Goal: Task Accomplishment & Management: Manage account settings

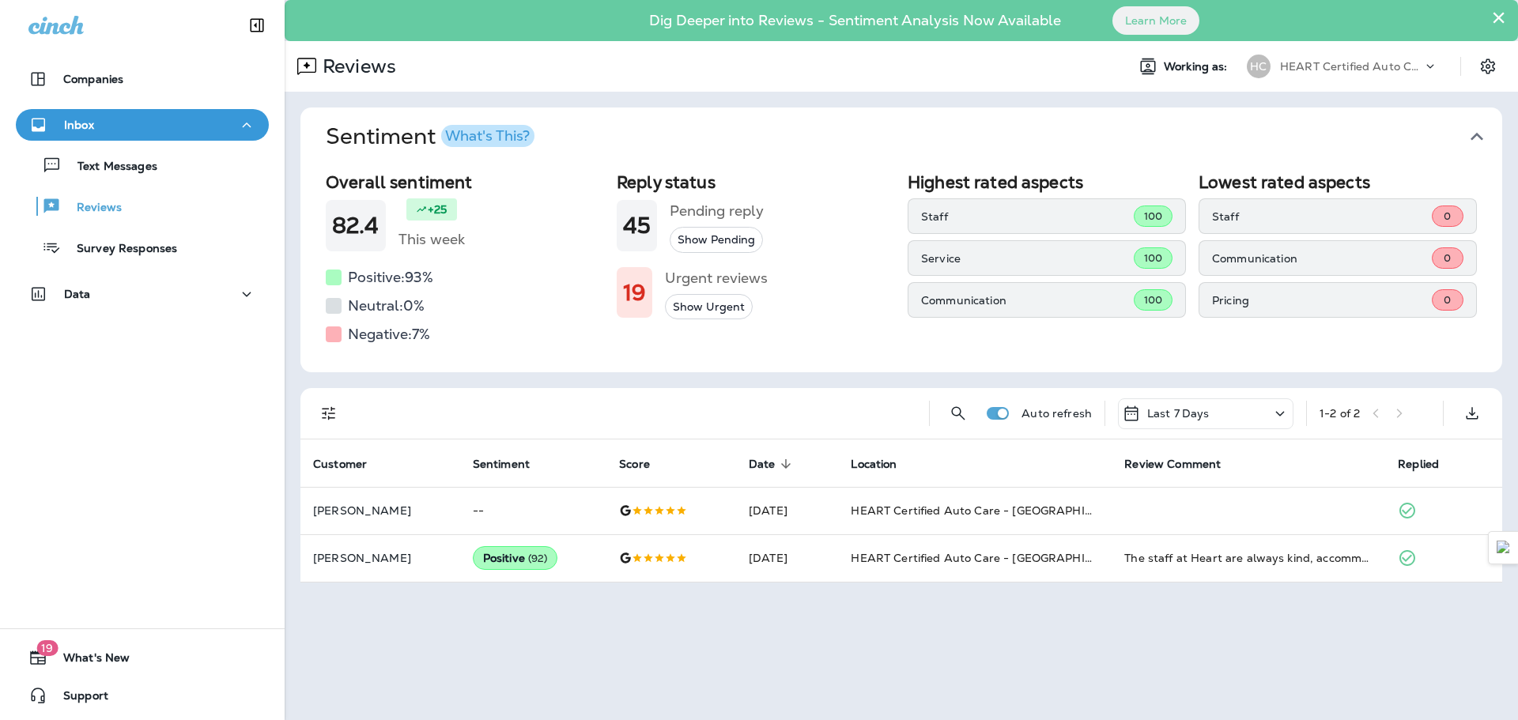
click at [92, 129] on p "Inbox" at bounding box center [79, 125] width 30 height 13
click at [96, 134] on div "Inbox" at bounding box center [142, 125] width 228 height 20
click at [111, 171] on p "Text Messages" at bounding box center [110, 167] width 96 height 15
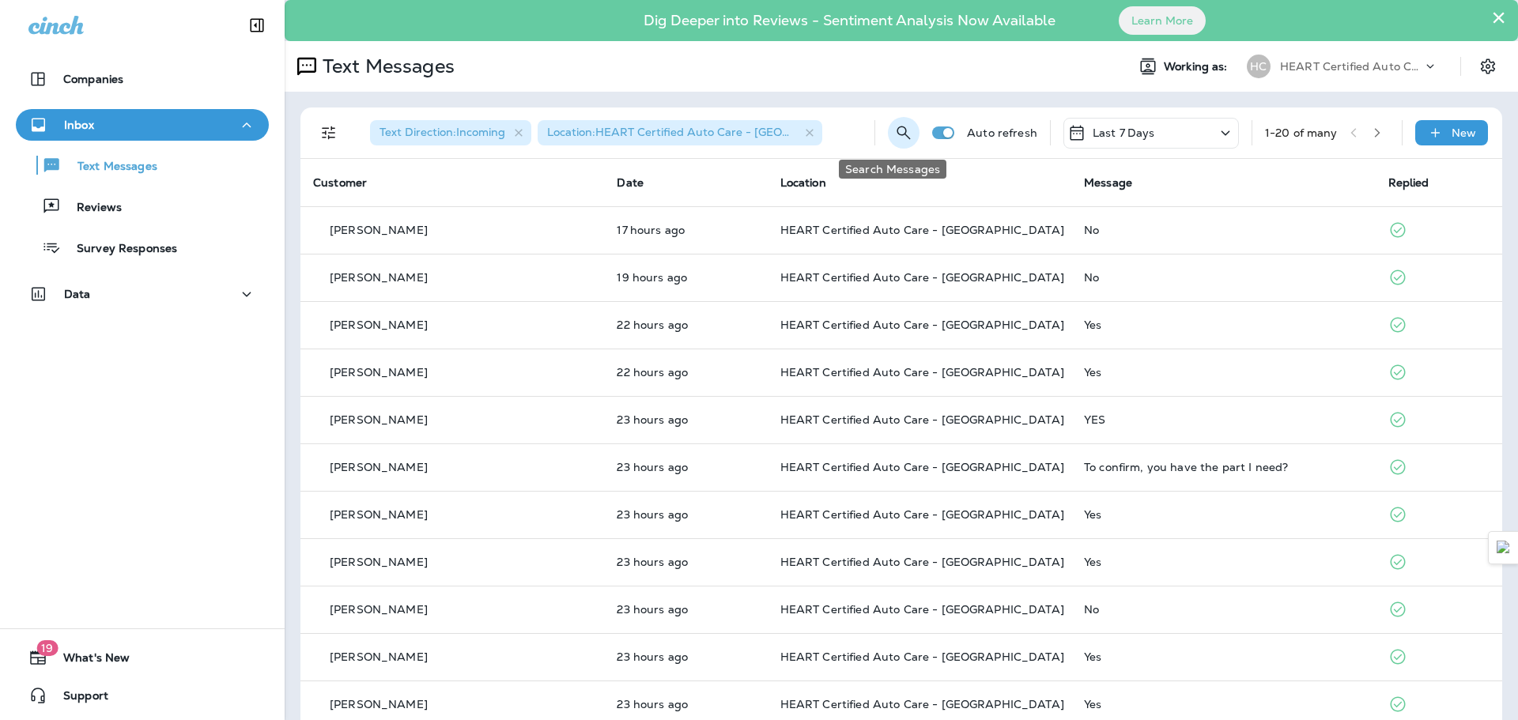
click at [894, 132] on icon "Search Messages" at bounding box center [903, 132] width 19 height 19
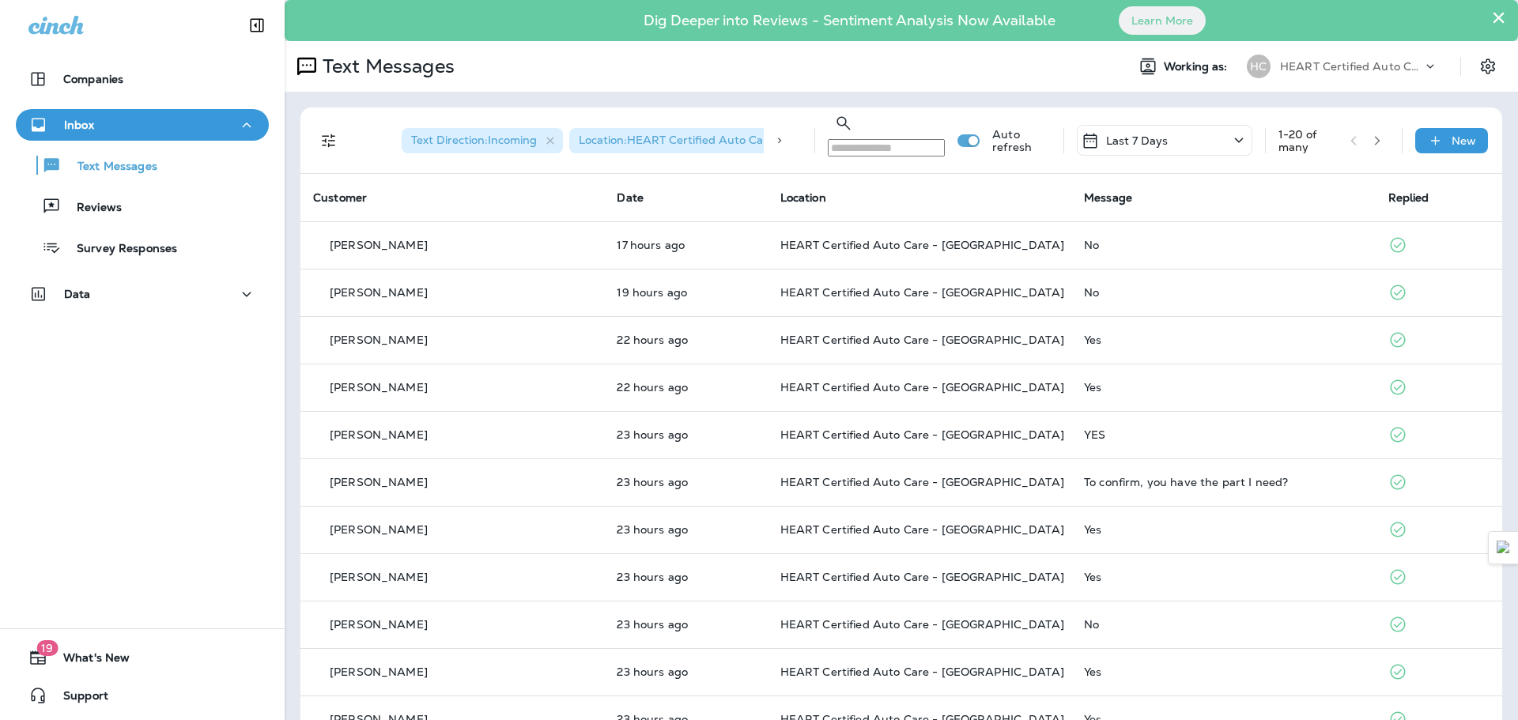
click at [828, 139] on input "text" at bounding box center [886, 147] width 117 height 17
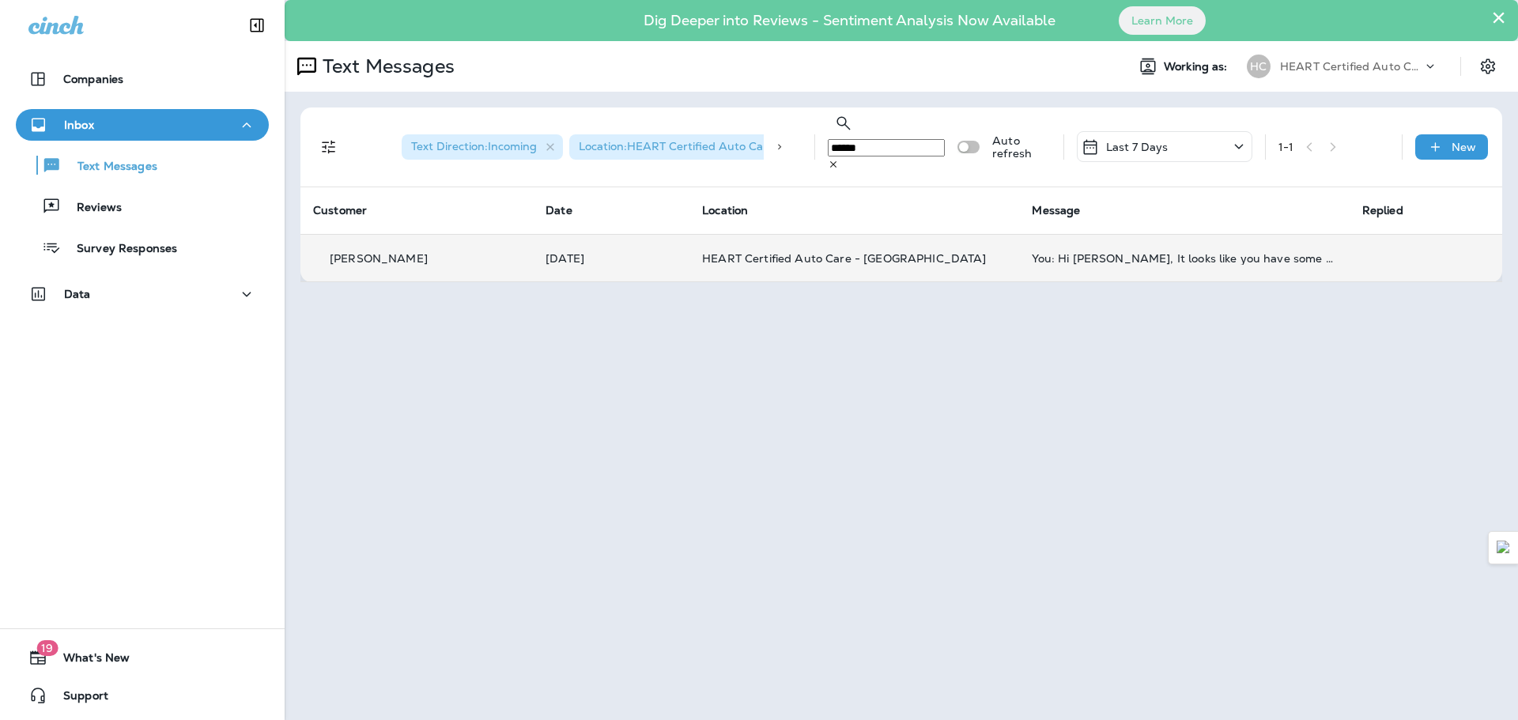
type input "******"
click at [1055, 237] on td "You: Hi [PERSON_NAME], It looks like you have some services that Acura recommen…" at bounding box center [1184, 258] width 330 height 47
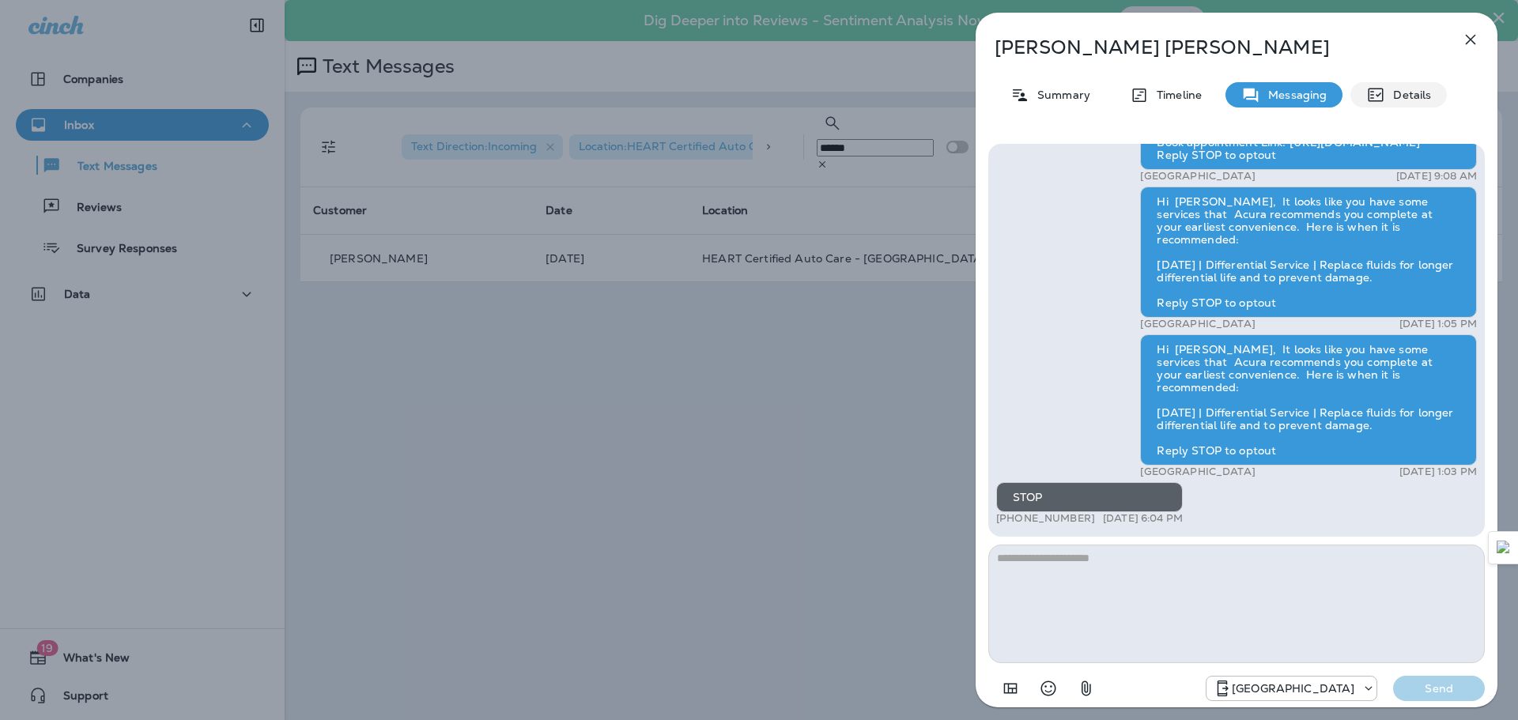
click at [1401, 95] on p "Details" at bounding box center [1408, 95] width 46 height 13
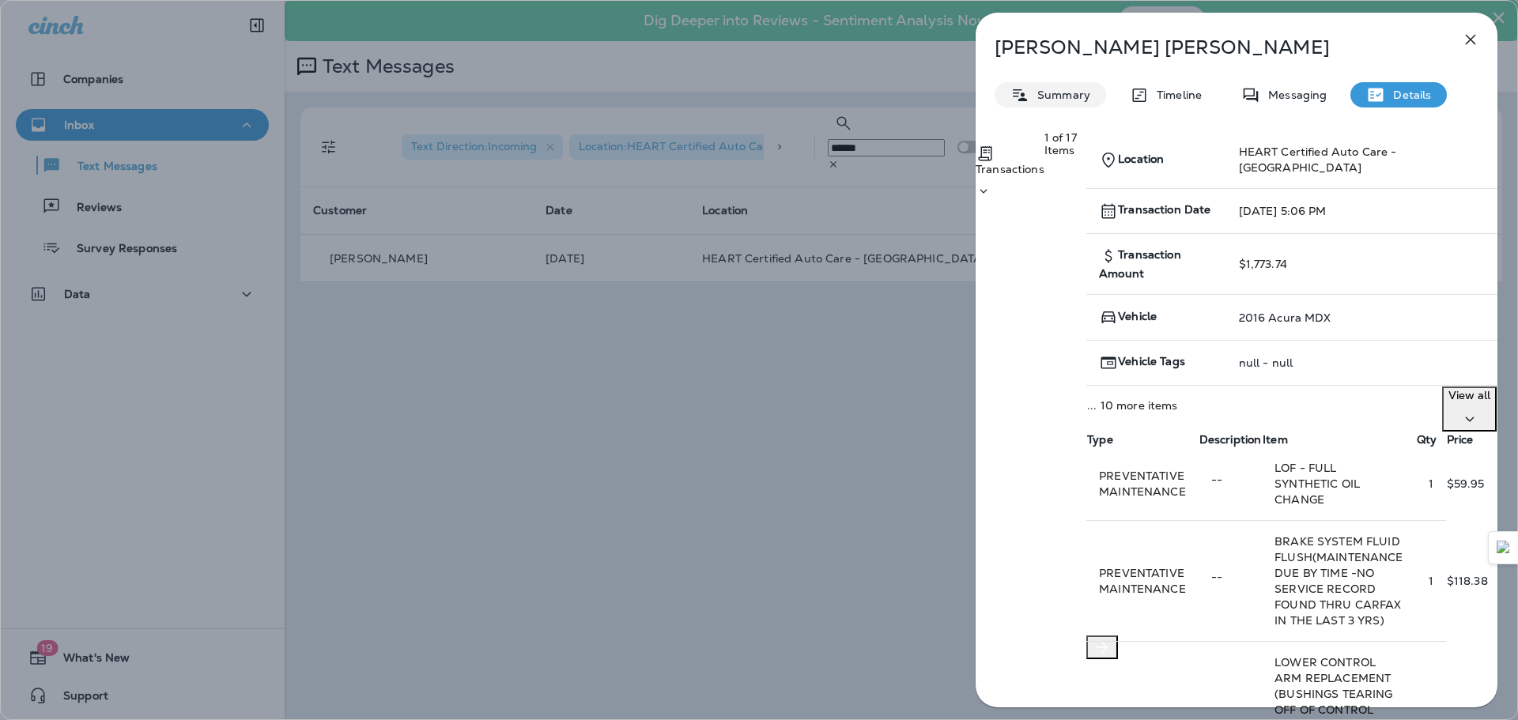
click at [1044, 85] on div "Summary" at bounding box center [1050, 94] width 111 height 25
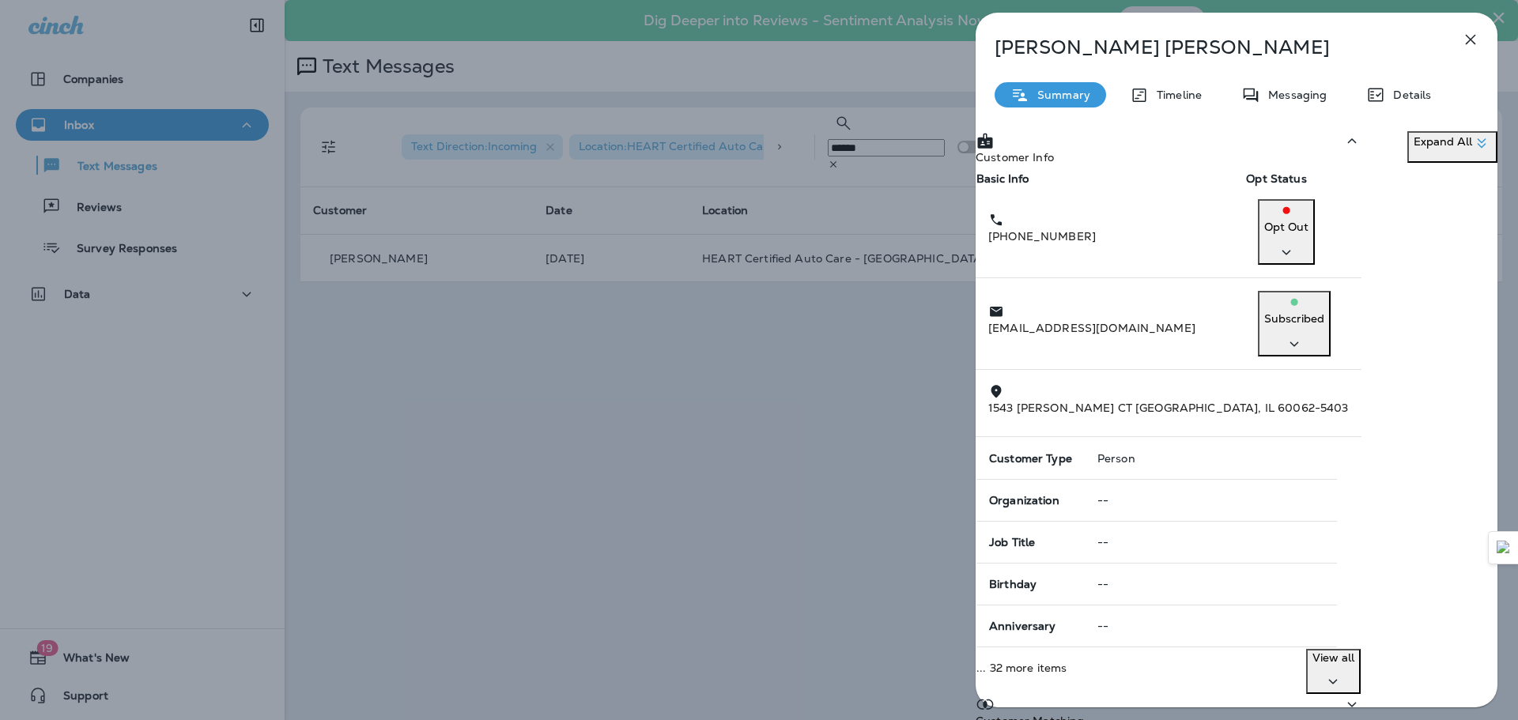
click at [1324, 311] on p "Subscribed" at bounding box center [1294, 319] width 60 height 16
click at [1395, 342] on p "Unsubscribe" at bounding box center [1382, 338] width 70 height 13
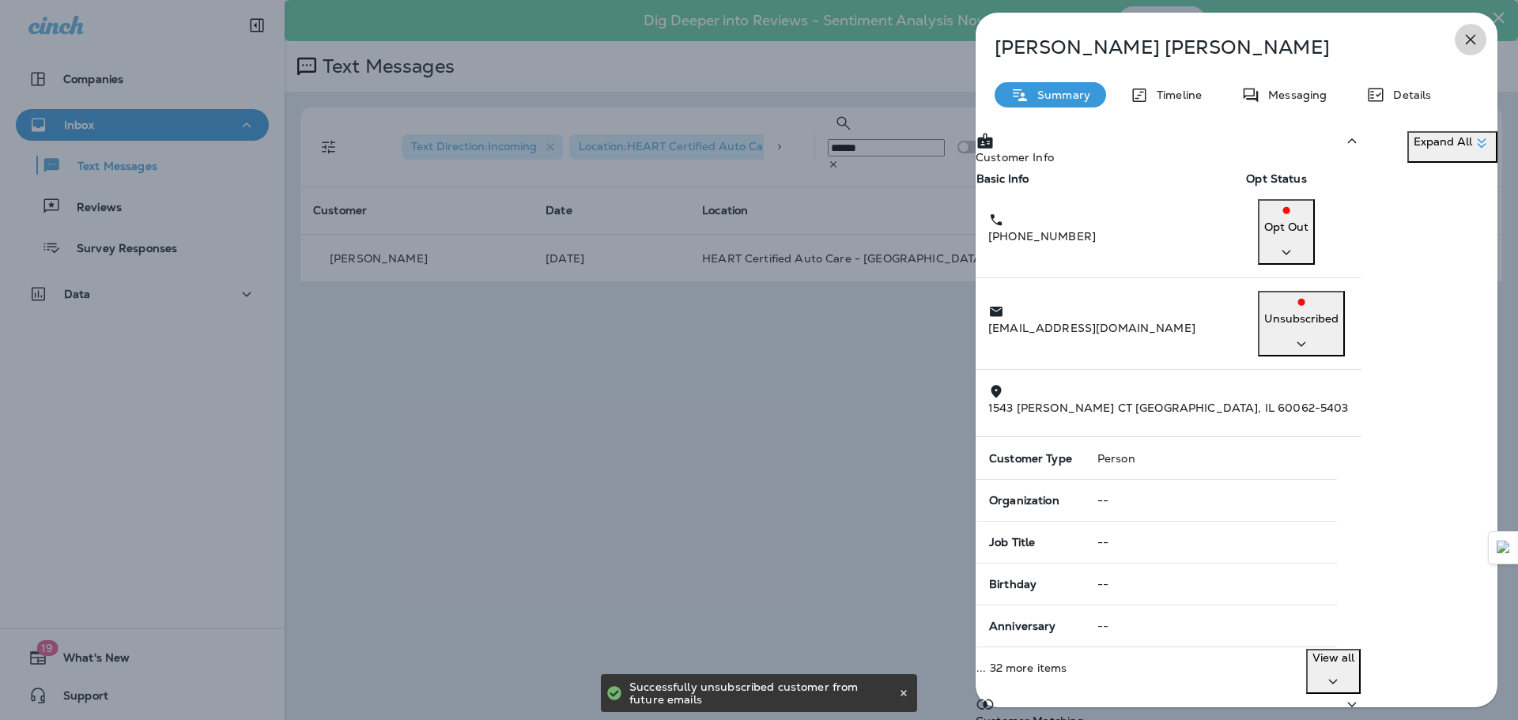
click at [1471, 31] on icon "button" at bounding box center [1470, 39] width 19 height 19
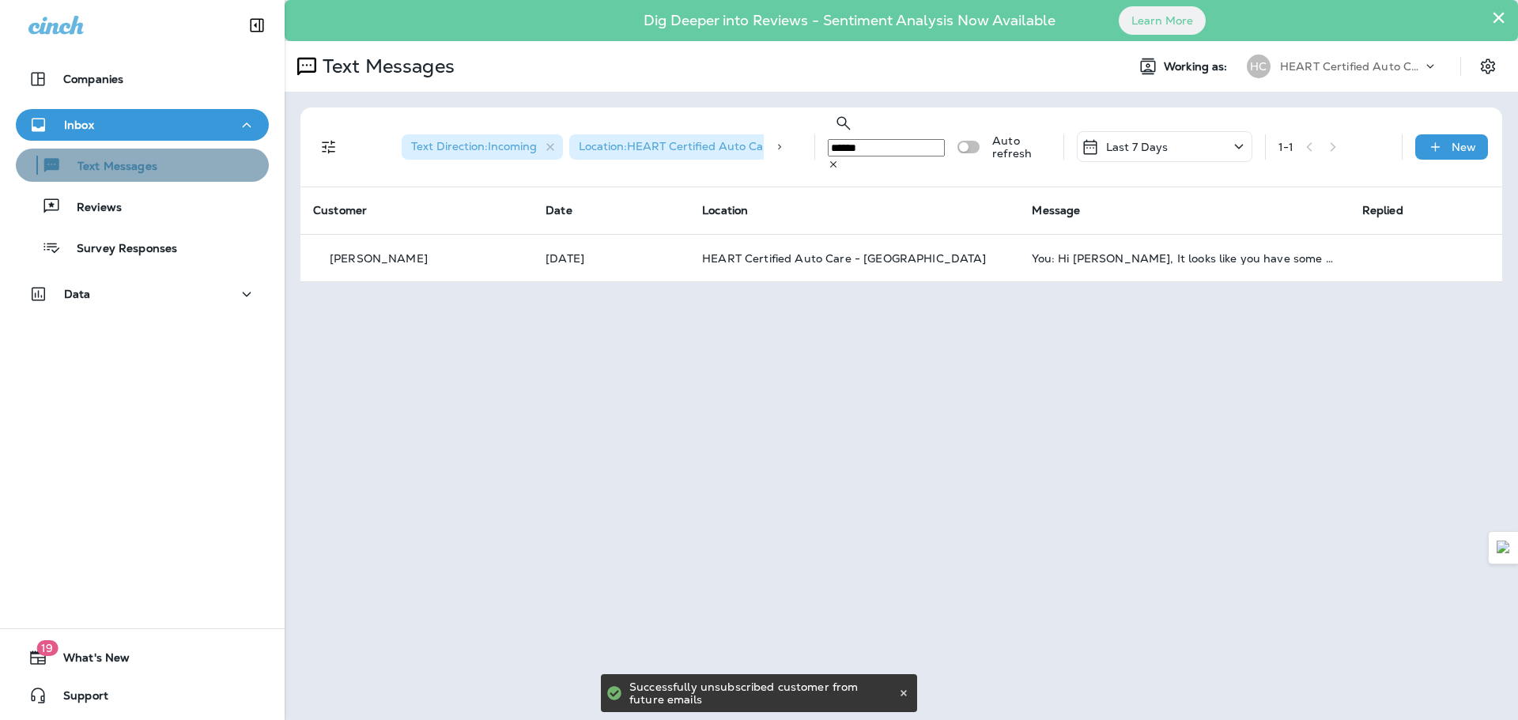
click at [180, 161] on div "Text Messages" at bounding box center [142, 165] width 240 height 24
click at [183, 161] on div "Text Messages" at bounding box center [142, 165] width 240 height 24
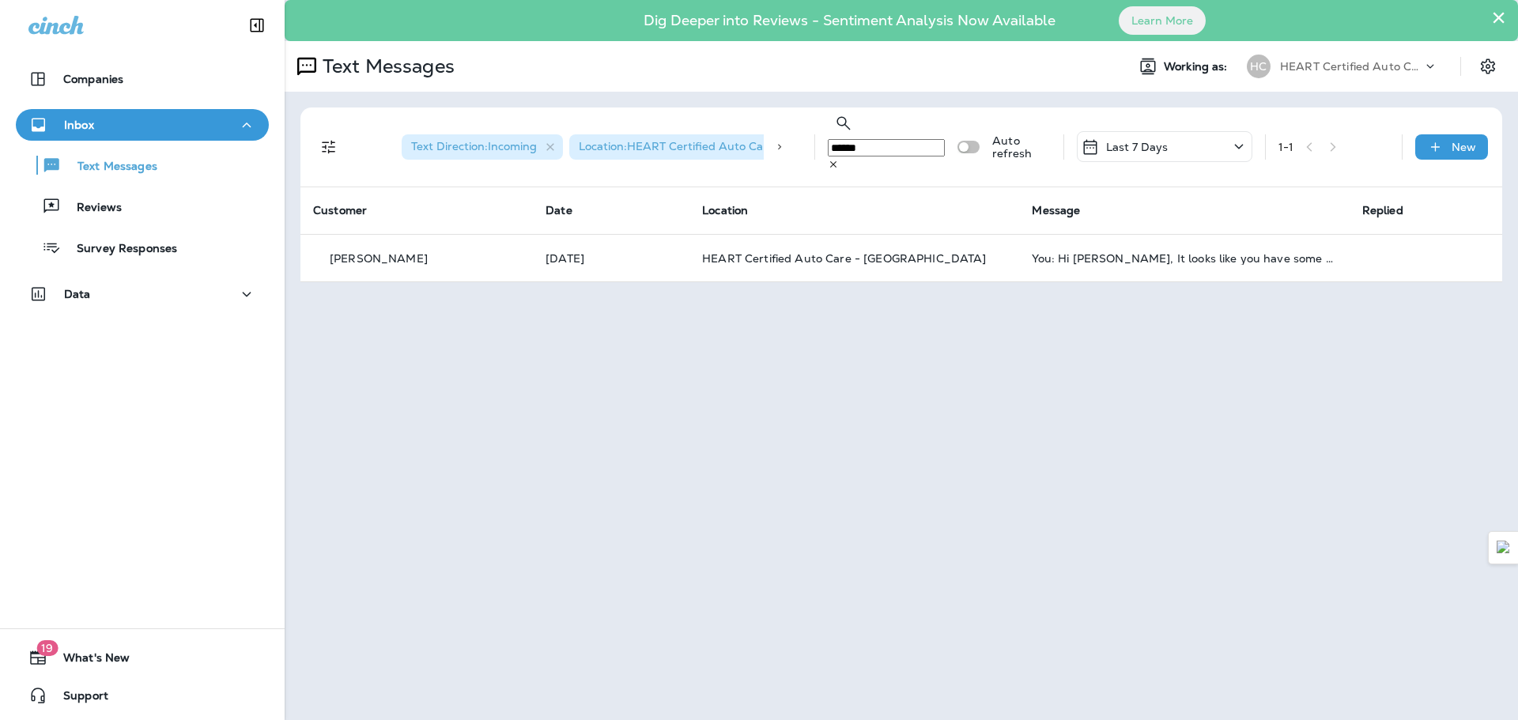
click at [839, 159] on icon at bounding box center [833, 164] width 11 height 11
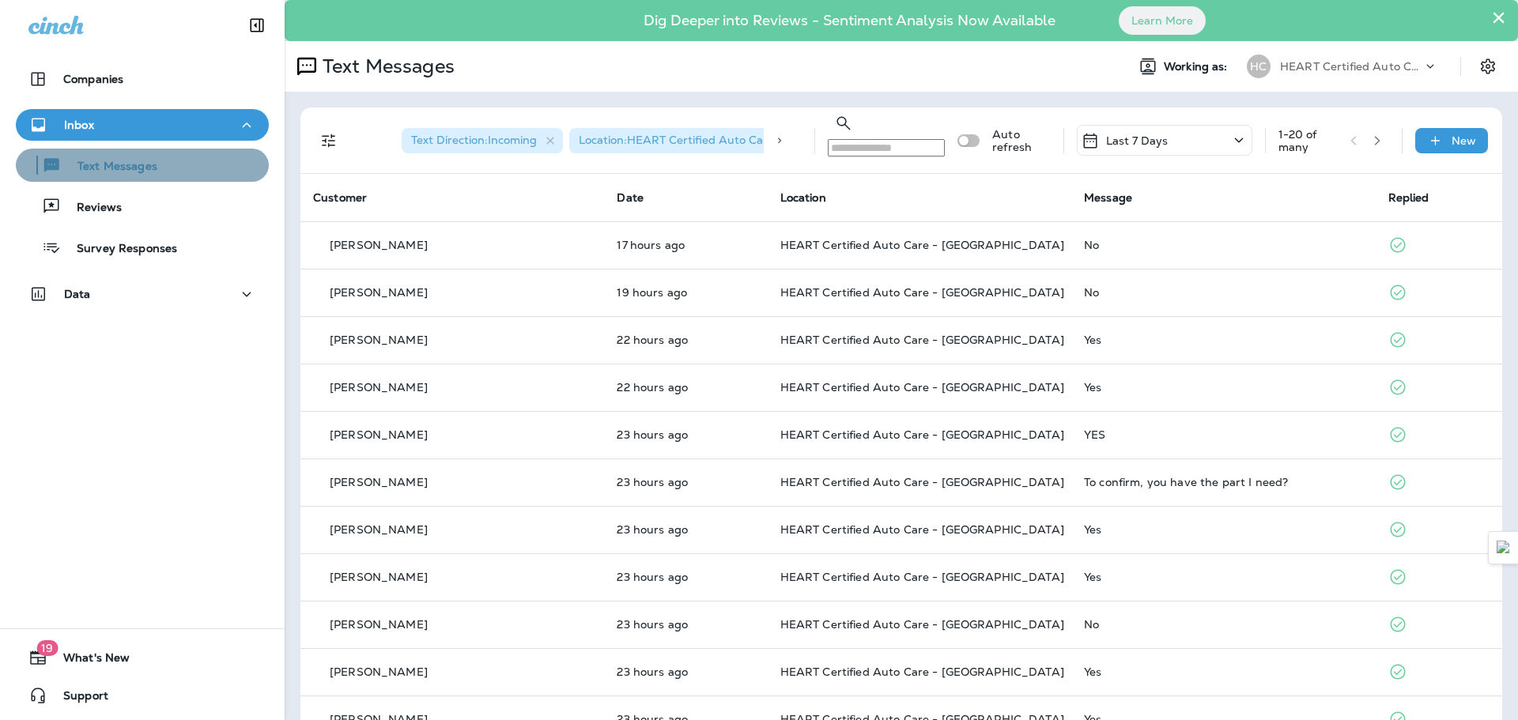
click at [180, 157] on div "Text Messages" at bounding box center [142, 165] width 240 height 24
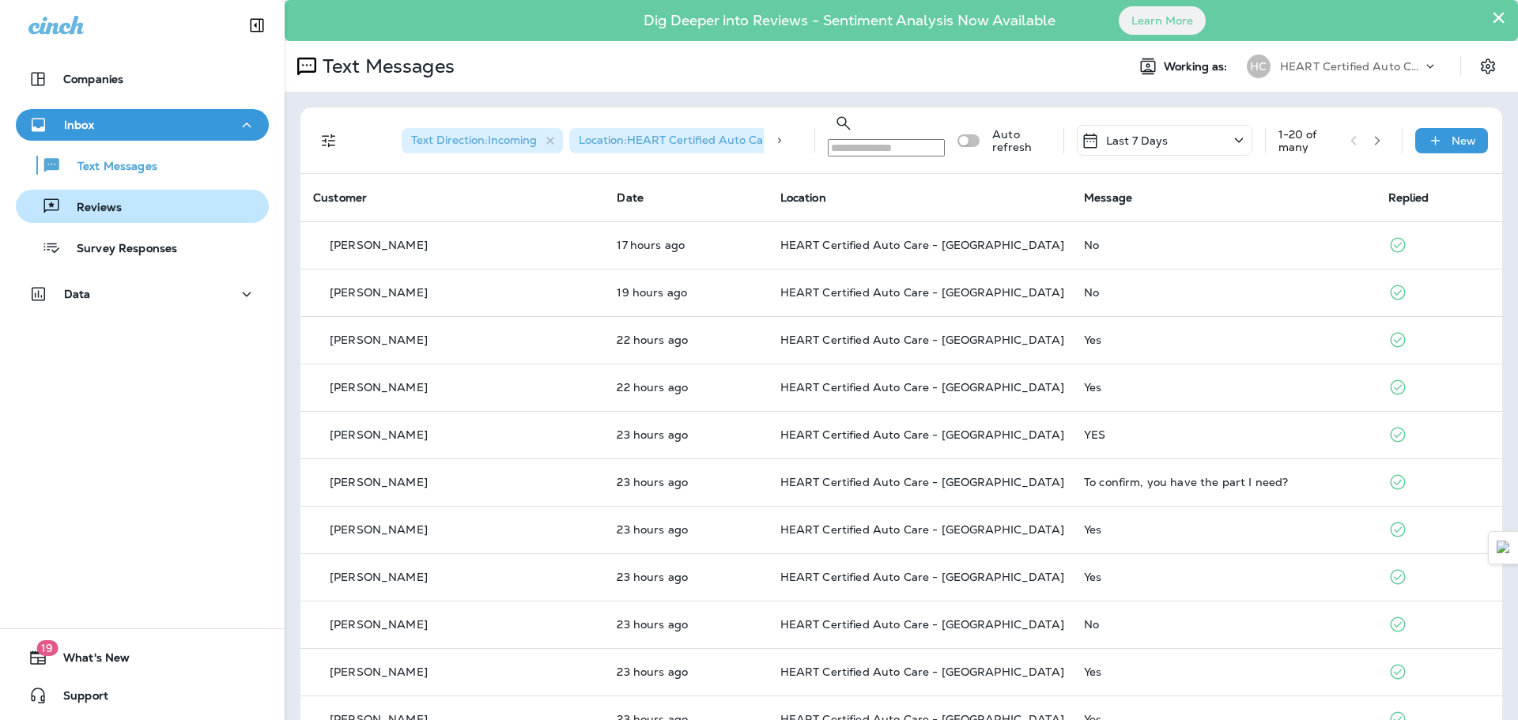
click at [148, 201] on div "Reviews" at bounding box center [142, 206] width 240 height 24
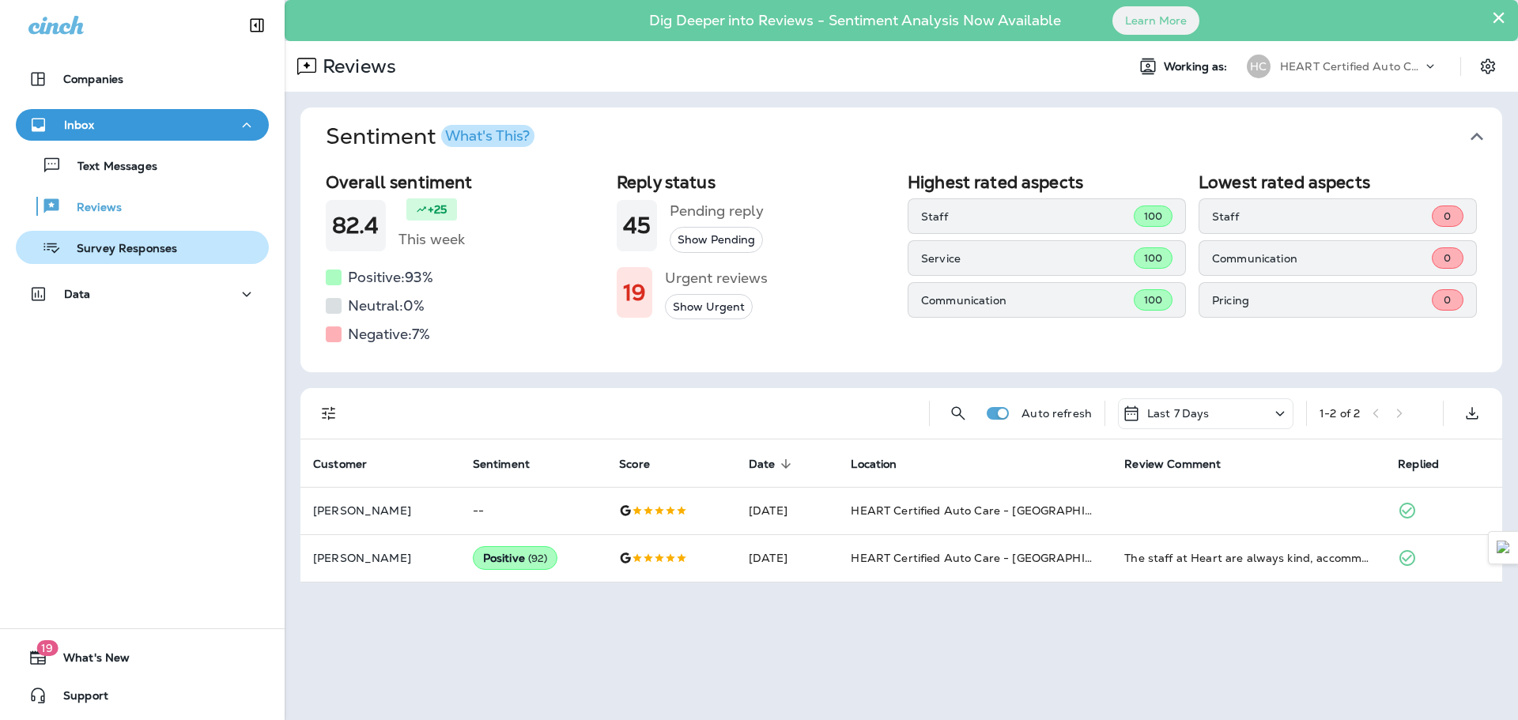
click at [168, 259] on button "Survey Responses" at bounding box center [142, 247] width 253 height 33
